Goal: Use online tool/utility: Use online tool/utility

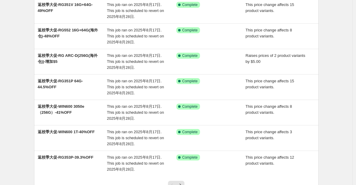
scroll to position [183, 0]
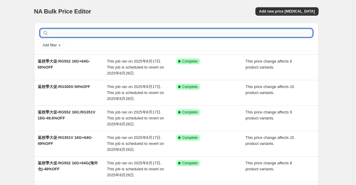
click at [246, 33] on input "text" at bounding box center [181, 33] width 263 height 8
type input "300X"
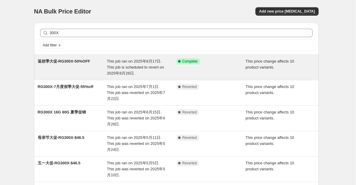
click at [79, 63] on span "返校季大促-RG300X-50%OFF" at bounding box center [64, 61] width 53 height 4
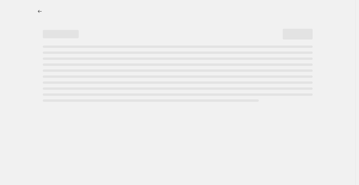
select select "pcap"
select select "no_change"
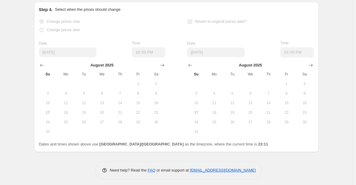
scroll to position [601, 0]
